Goal: Task Accomplishment & Management: Manage account settings

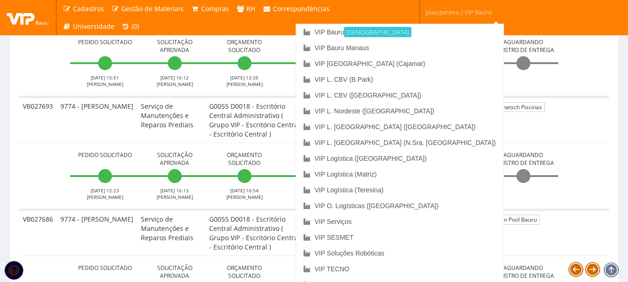
scroll to position [325, 0]
click at [455, 12] on span "joao.pereira | VIP Bauru" at bounding box center [459, 11] width 66 height 9
click at [424, 220] on link "VIP Serviços" at bounding box center [399, 222] width 207 height 16
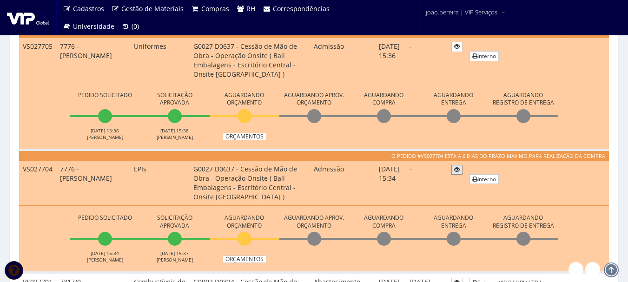
scroll to position [279, 0]
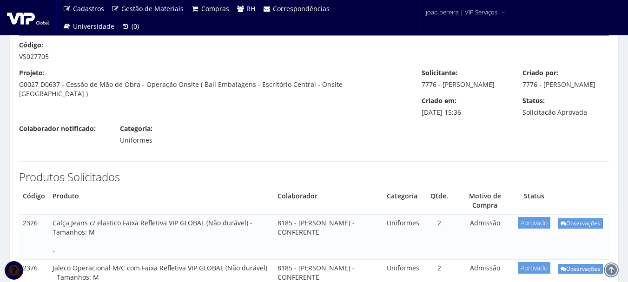
scroll to position [93, 0]
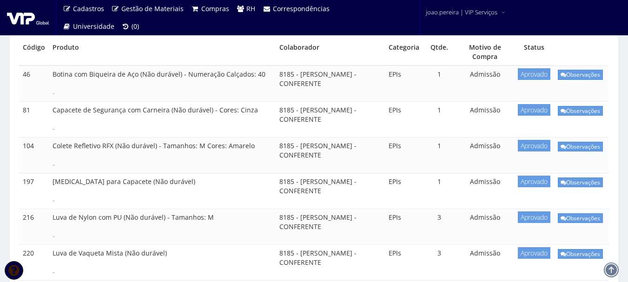
scroll to position [186, 0]
